Goal: Find specific page/section: Find specific page/section

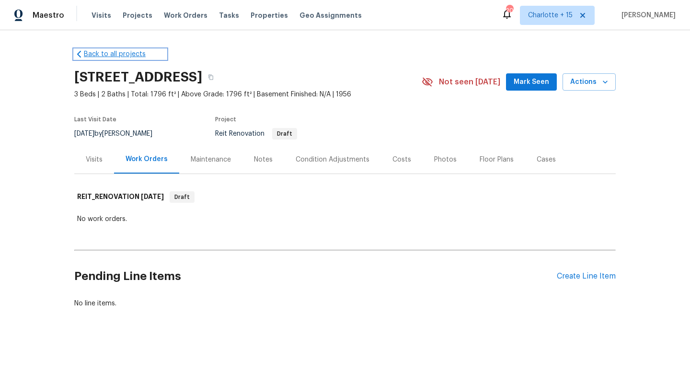
click at [94, 55] on link "Back to all projects" at bounding box center [120, 54] width 92 height 10
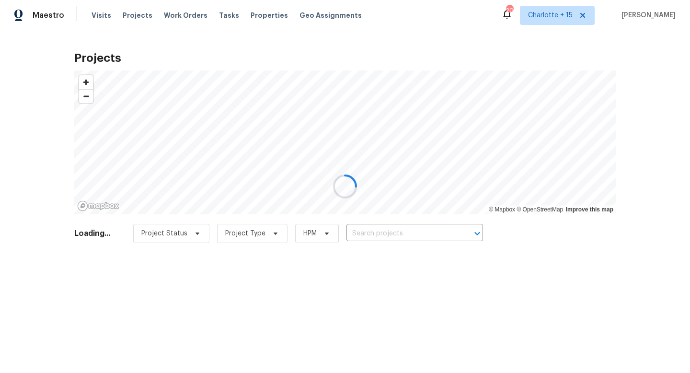
click at [358, 237] on div at bounding box center [345, 186] width 690 height 373
click at [359, 234] on div at bounding box center [345, 186] width 690 height 373
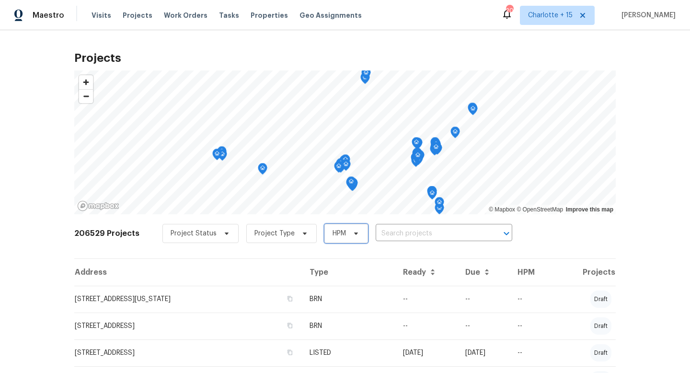
click at [359, 234] on span "HPM" at bounding box center [346, 233] width 44 height 19
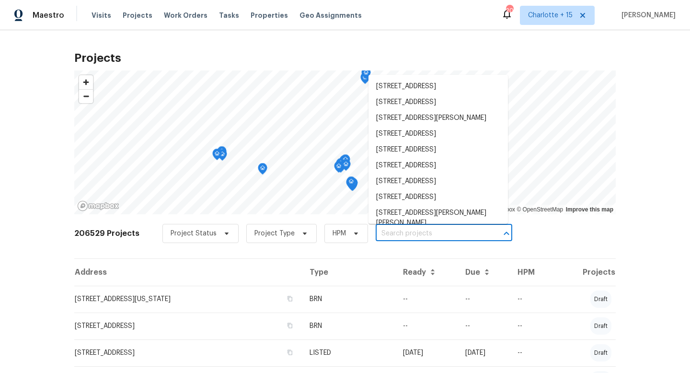
click at [391, 235] on input "text" at bounding box center [431, 233] width 110 height 15
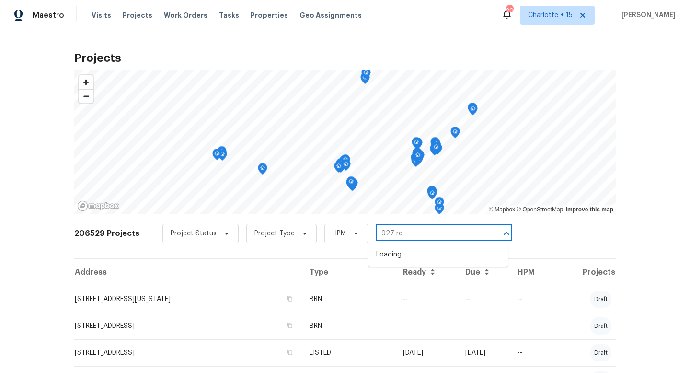
type input "927 red"
click at [400, 256] on li "[STREET_ADDRESS]" at bounding box center [437, 255] width 139 height 16
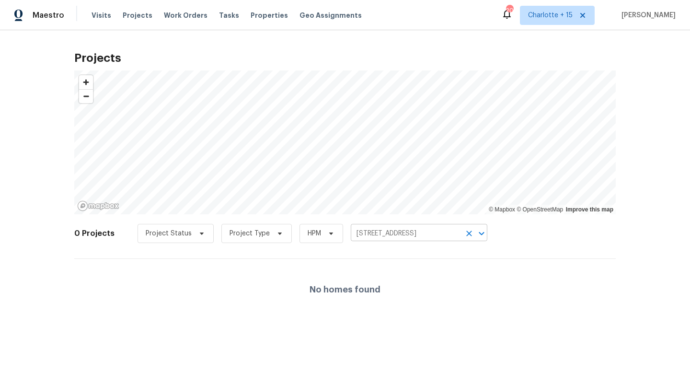
click at [398, 238] on input "[STREET_ADDRESS]" at bounding box center [406, 233] width 110 height 15
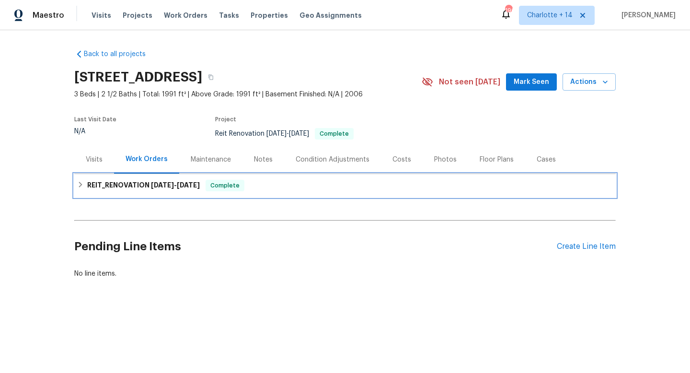
click at [199, 184] on span "[DATE]" at bounding box center [188, 185] width 23 height 7
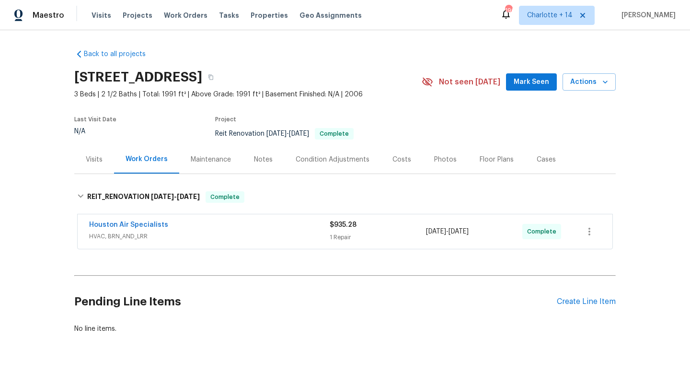
click at [128, 228] on span "Houston Air Specialists" at bounding box center [128, 225] width 79 height 10
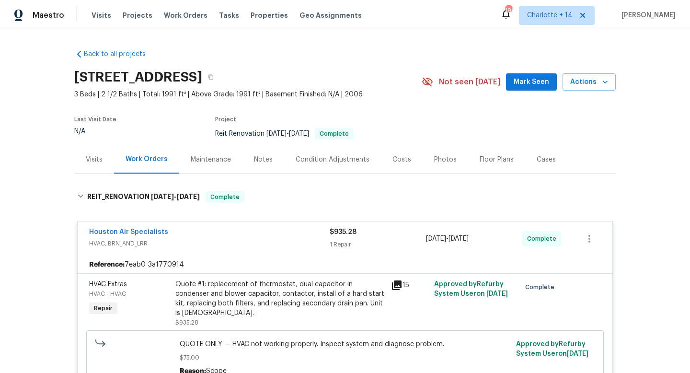
click at [210, 282] on div "Quote #1: replacement of thermostat, dual capacitor in condenser and blower cap…" at bounding box center [280, 298] width 210 height 38
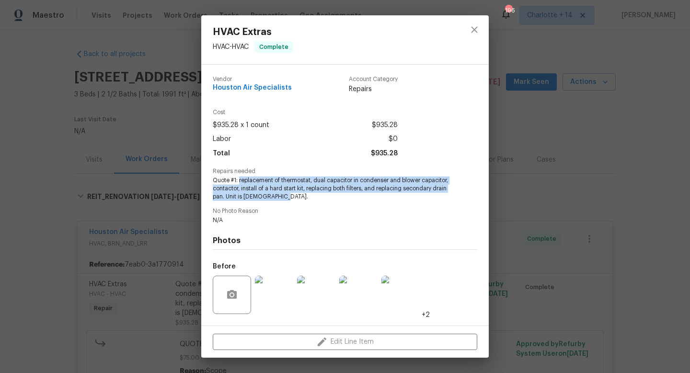
drag, startPoint x: 240, startPoint y: 179, endPoint x: 283, endPoint y: 199, distance: 48.0
click at [283, 199] on span "Quote #1: replacement of thermostat, dual capacitor in condenser and blower cap…" at bounding box center [332, 188] width 238 height 24
copy span "replacement of thermostat, dual capacitor in condenser and blower capacitor, co…"
click at [477, 33] on icon "close" at bounding box center [473, 29] width 11 height 11
